Goal: Information Seeking & Learning: Learn about a topic

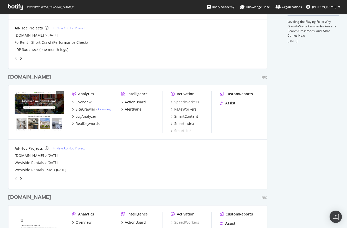
scroll to position [190, 0]
click at [140, 102] on div "ActionBoard" at bounding box center [135, 101] width 21 height 5
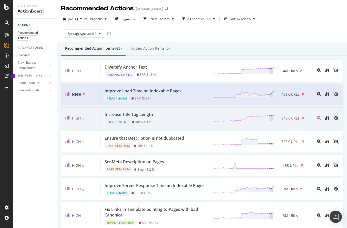
click at [289, 118] on span "649K URLs" at bounding box center [291, 118] width 18 height 5
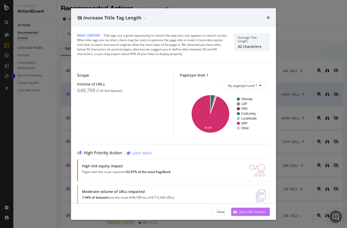
click at [248, 211] on div "Open URL Explorer" at bounding box center [252, 212] width 27 height 4
click at [268, 17] on icon "times" at bounding box center [268, 18] width 3 height 4
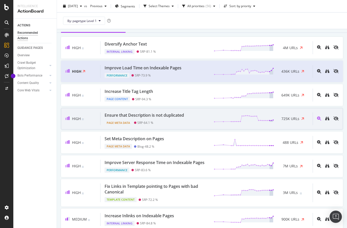
scroll to position [25, 0]
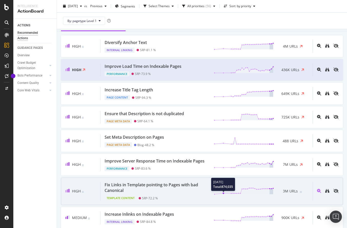
click at [218, 195] on icon at bounding box center [244, 192] width 60 height 8
click at [325, 193] on icon "binoculars" at bounding box center [327, 191] width 4 height 4
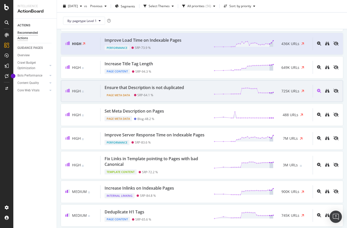
scroll to position [0, 0]
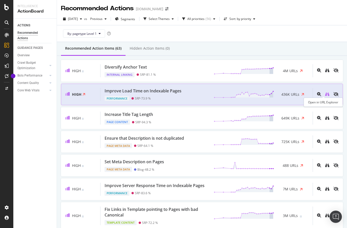
click at [325, 93] on icon "binoculars" at bounding box center [327, 94] width 4 height 4
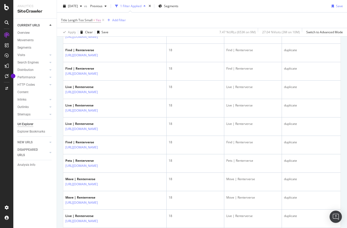
scroll to position [887, 0]
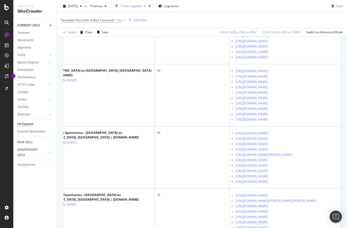
scroll to position [0, 53]
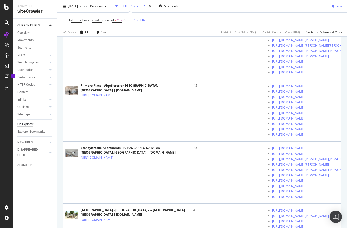
scroll to position [1213, 0]
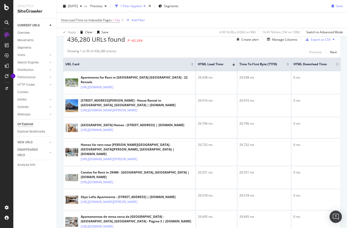
scroll to position [98, 0]
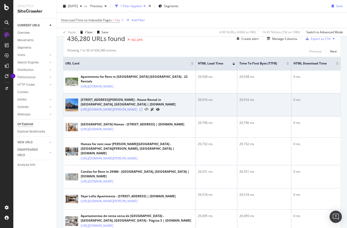
click at [143, 108] on icon at bounding box center [140, 109] width 3 height 3
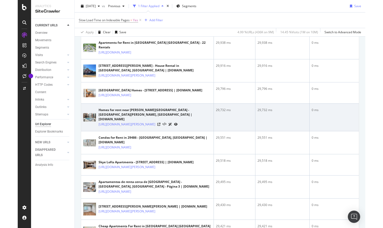
scroll to position [133, 0]
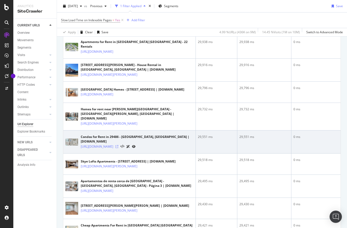
click at [118, 148] on icon at bounding box center [116, 146] width 3 height 3
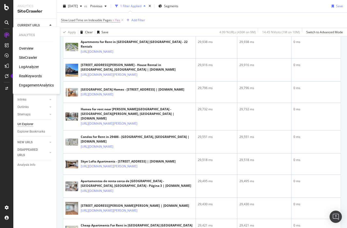
click at [32, 68] on div "LogAnalyzer" at bounding box center [29, 66] width 20 height 5
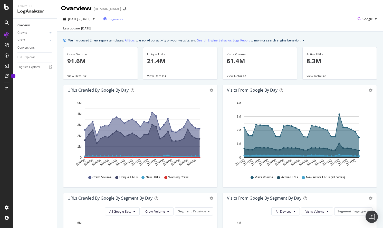
click at [123, 19] on span "Segments" at bounding box center [116, 19] width 14 height 4
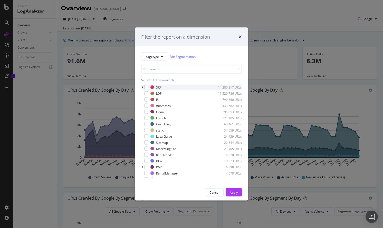
click at [142, 86] on icon "modal" at bounding box center [142, 87] width 2 height 3
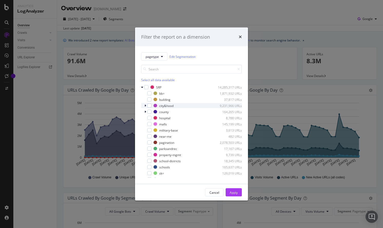
click at [146, 105] on icon "modal" at bounding box center [145, 105] width 2 height 3
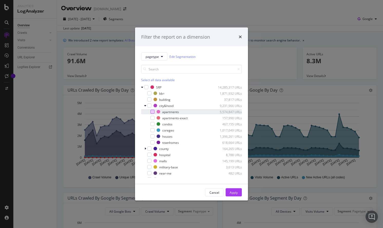
click at [152, 111] on div "modal" at bounding box center [152, 112] width 4 height 4
click at [236, 194] on div "Apply" at bounding box center [233, 192] width 8 height 4
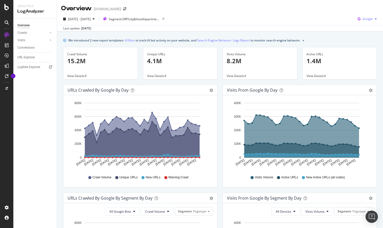
click at [347, 21] on div "Google" at bounding box center [366, 19] width 23 height 8
click at [347, 38] on span "Bing" at bounding box center [366, 38] width 19 height 5
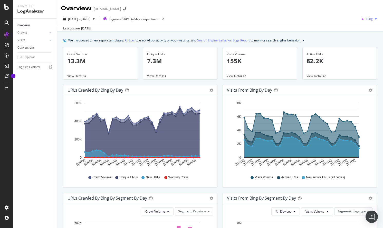
click at [347, 19] on span "Bing" at bounding box center [369, 19] width 6 height 4
click at [347, 48] on span "OpenAI" at bounding box center [367, 48] width 19 height 5
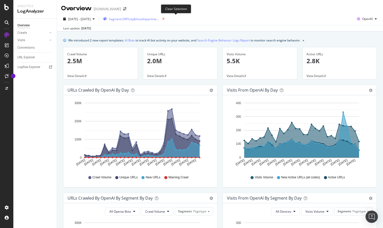
click at [166, 19] on icon "button" at bounding box center [163, 18] width 6 height 7
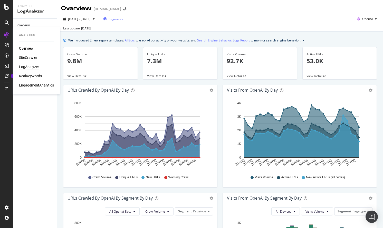
click at [30, 60] on div "SiteCrawler" at bounding box center [28, 57] width 18 height 5
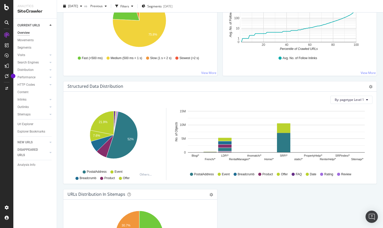
scroll to position [428, 0]
click at [31, 69] on div "Distribution" at bounding box center [25, 69] width 16 height 5
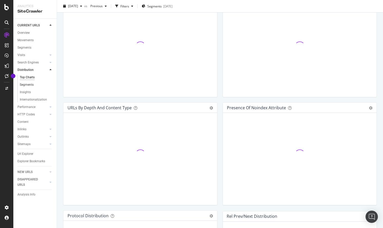
scroll to position [428, 0]
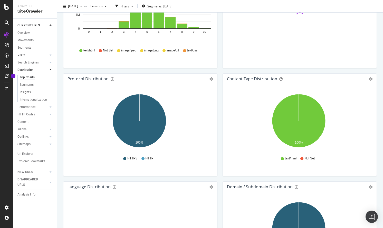
click at [34, 53] on link "Visits" at bounding box center [32, 55] width 31 height 5
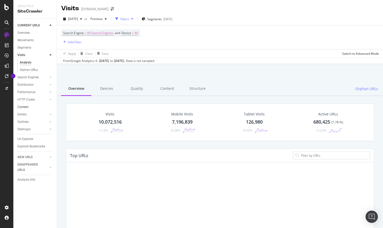
click at [29, 106] on link "Content" at bounding box center [35, 107] width 36 height 5
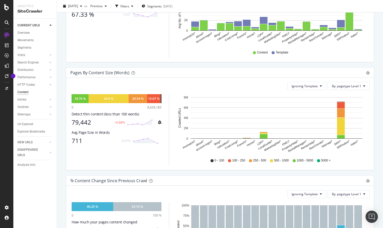
scroll to position [119, 0]
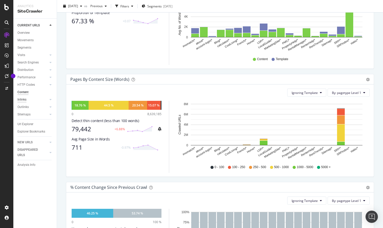
click at [26, 99] on div "Inlinks" at bounding box center [21, 99] width 9 height 5
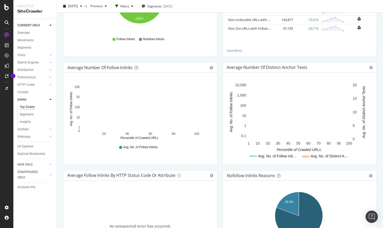
scroll to position [183, 0]
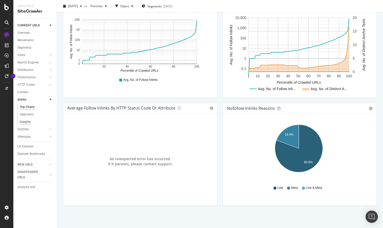
click at [23, 122] on div "Insights" at bounding box center [25, 121] width 11 height 5
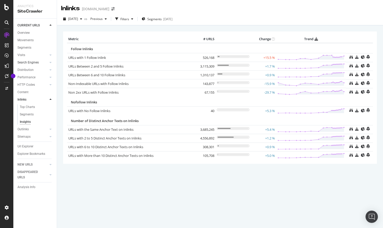
click at [43, 62] on div at bounding box center [45, 62] width 5 height 5
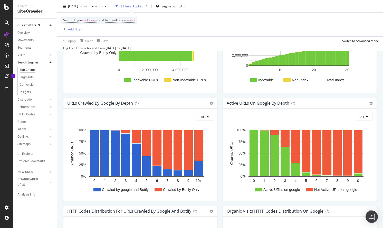
scroll to position [227, 0]
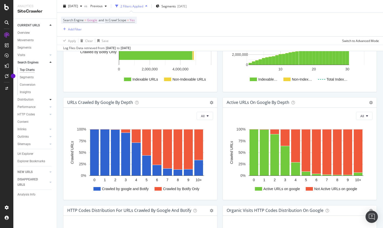
click at [50, 100] on icon at bounding box center [50, 99] width 2 height 3
click at [28, 83] on div "Segments" at bounding box center [27, 84] width 14 height 5
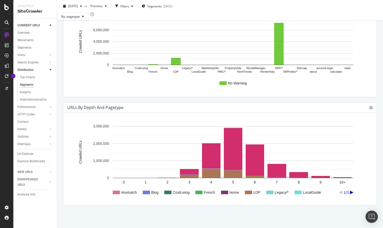
scroll to position [377, 0]
click at [163, 176] on rect "A chart." at bounding box center [233, 152] width 240 height 52
click at [347, 107] on icon at bounding box center [371, 108] width 4 height 4
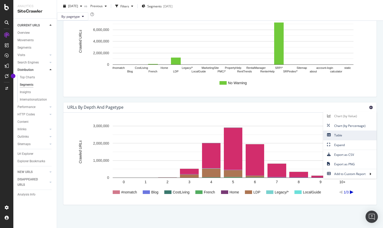
click at [347, 137] on span "Table" at bounding box center [349, 135] width 53 height 7
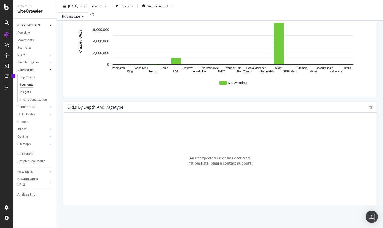
click at [347, 108] on div "URLs by Depth and pagetype Chart (by Value) Chart (by Percentage) Table Expand …" at bounding box center [219, 108] width 313 height 10
click at [347, 107] on icon at bounding box center [371, 108] width 4 height 4
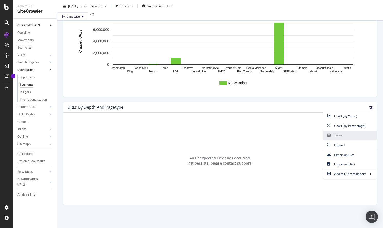
click at [338, 135] on span "Table" at bounding box center [349, 135] width 53 height 7
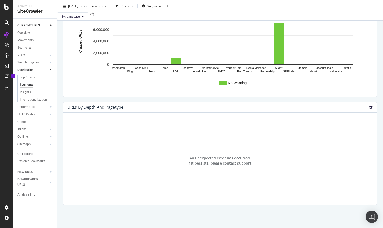
click at [347, 107] on icon at bounding box center [371, 108] width 4 height 4
click at [347, 115] on span "Chart (by Value)" at bounding box center [349, 116] width 53 height 7
drag, startPoint x: 26, startPoint y: 156, endPoint x: 71, endPoint y: 106, distance: 67.3
click at [26, 156] on div "Url Explorer" at bounding box center [25, 154] width 16 height 5
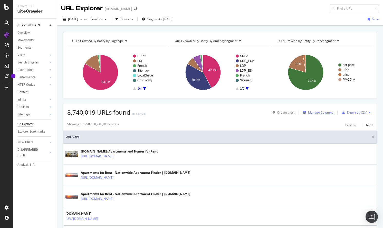
click at [308, 113] on div "Manage Columns" at bounding box center [320, 113] width 25 height 4
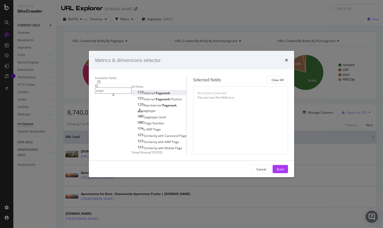
click at [155, 91] on span "Pagerank" at bounding box center [162, 93] width 14 height 4
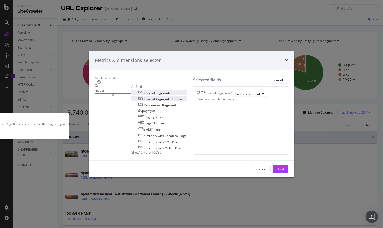
click at [155, 97] on span "Pagerank" at bounding box center [162, 99] width 15 height 4
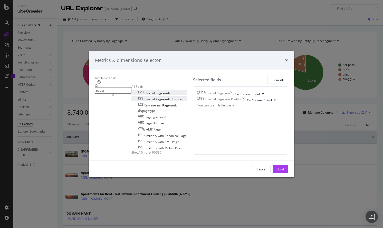
click at [114, 88] on input "pager" at bounding box center [113, 91] width 36 height 6
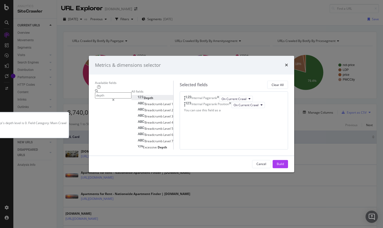
type input "depth"
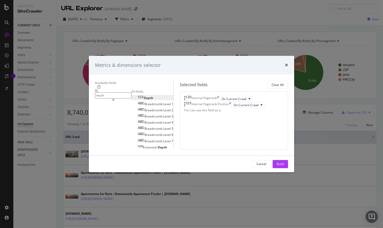
click at [137, 96] on div "Depth" at bounding box center [145, 98] width 16 height 4
click at [284, 167] on div "Build" at bounding box center [279, 164] width 7 height 4
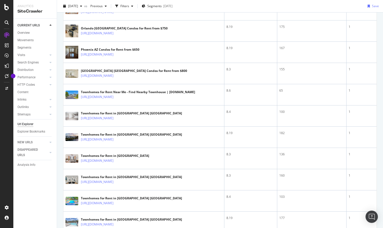
scroll to position [996, 0]
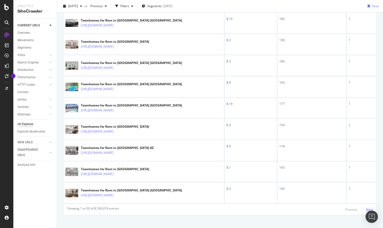
click at [347, 208] on div "Next" at bounding box center [369, 210] width 7 height 4
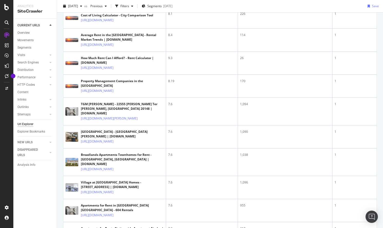
scroll to position [0, 0]
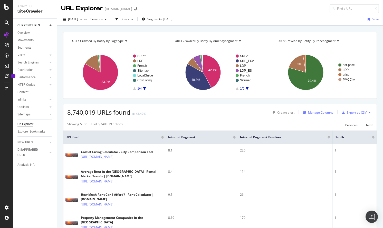
click at [310, 111] on div "Manage Columns" at bounding box center [320, 113] width 25 height 4
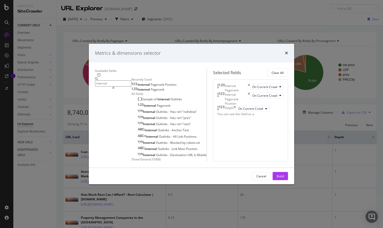
click at [131, 162] on span "Show 10 more" at bounding box center [140, 159] width 19 height 4
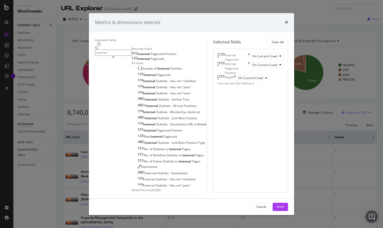
click at [102, 53] on input "internal" at bounding box center [113, 53] width 36 height 6
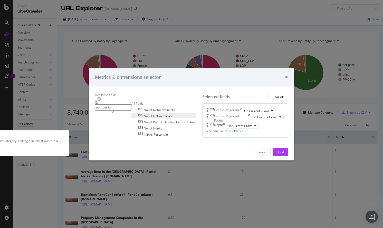
type input "number inl"
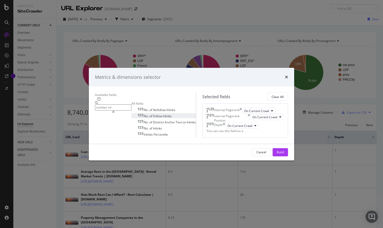
click at [163, 114] on span "Inlinks" at bounding box center [167, 116] width 9 height 4
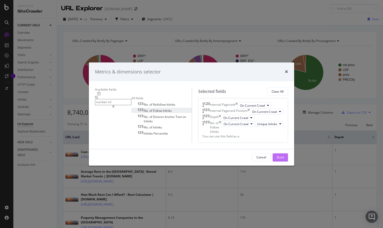
click at [284, 160] on div "Build" at bounding box center [279, 158] width 7 height 4
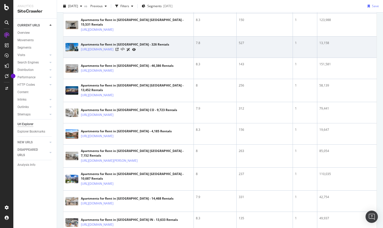
scroll to position [525, 0]
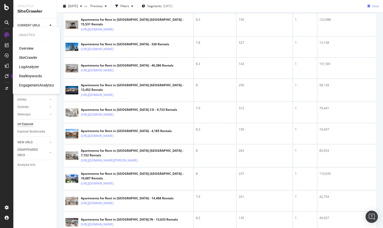
click at [33, 77] on div "RealKeywords" at bounding box center [30, 76] width 23 height 5
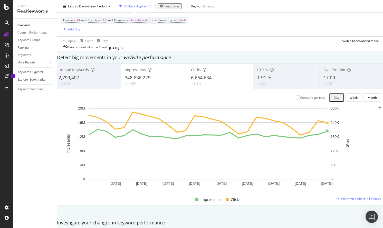
scroll to position [17, 0]
click at [333, 81] on div "17.09" at bounding box center [352, 77] width 58 height 7
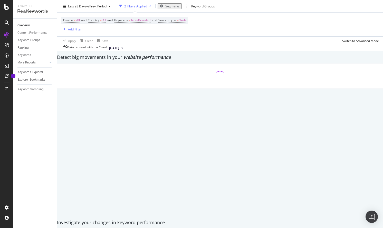
click at [333, 81] on div at bounding box center [220, 76] width 330 height 25
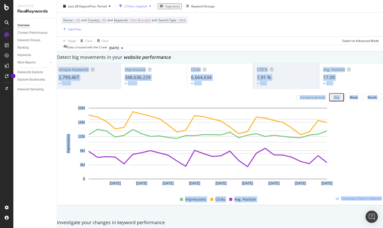
click at [237, 95] on div "Compare periods Day Week Month [DATE] [DATE] [DATE] [DATE] [DATE] [DATE] [DATE]…" at bounding box center [220, 147] width 330 height 116
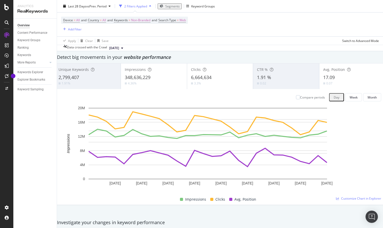
click at [163, 86] on div "4.36%" at bounding box center [154, 83] width 58 height 5
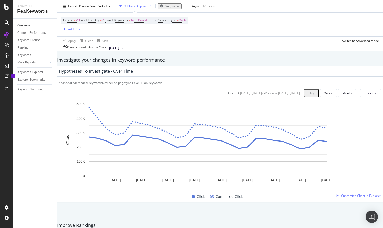
scroll to position [180, 0]
click at [324, 95] on div "Week" at bounding box center [328, 93] width 8 height 4
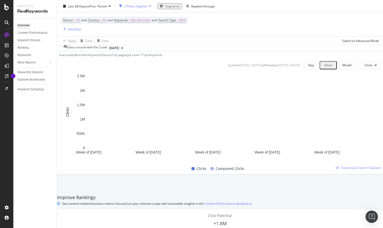
scroll to position [207, 0]
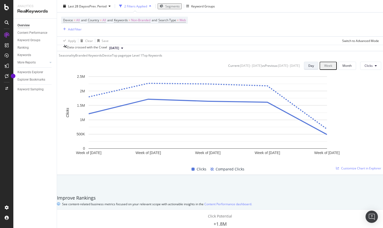
click at [304, 70] on button "Day" at bounding box center [311, 66] width 14 height 8
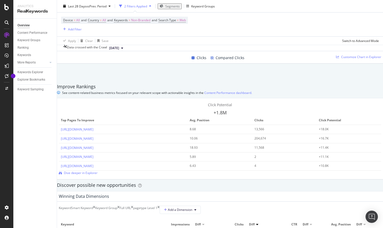
scroll to position [319, 0]
click at [93, 127] on link "[URL][DOMAIN_NAME]" at bounding box center [77, 129] width 33 height 4
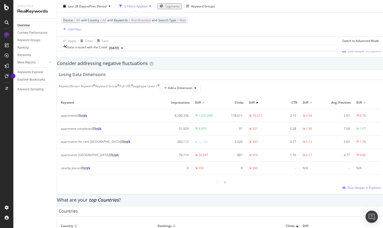
scroll to position [579, 0]
click at [118, 156] on icon at bounding box center [116, 154] width 3 height 3
